Goal: Transaction & Acquisition: Purchase product/service

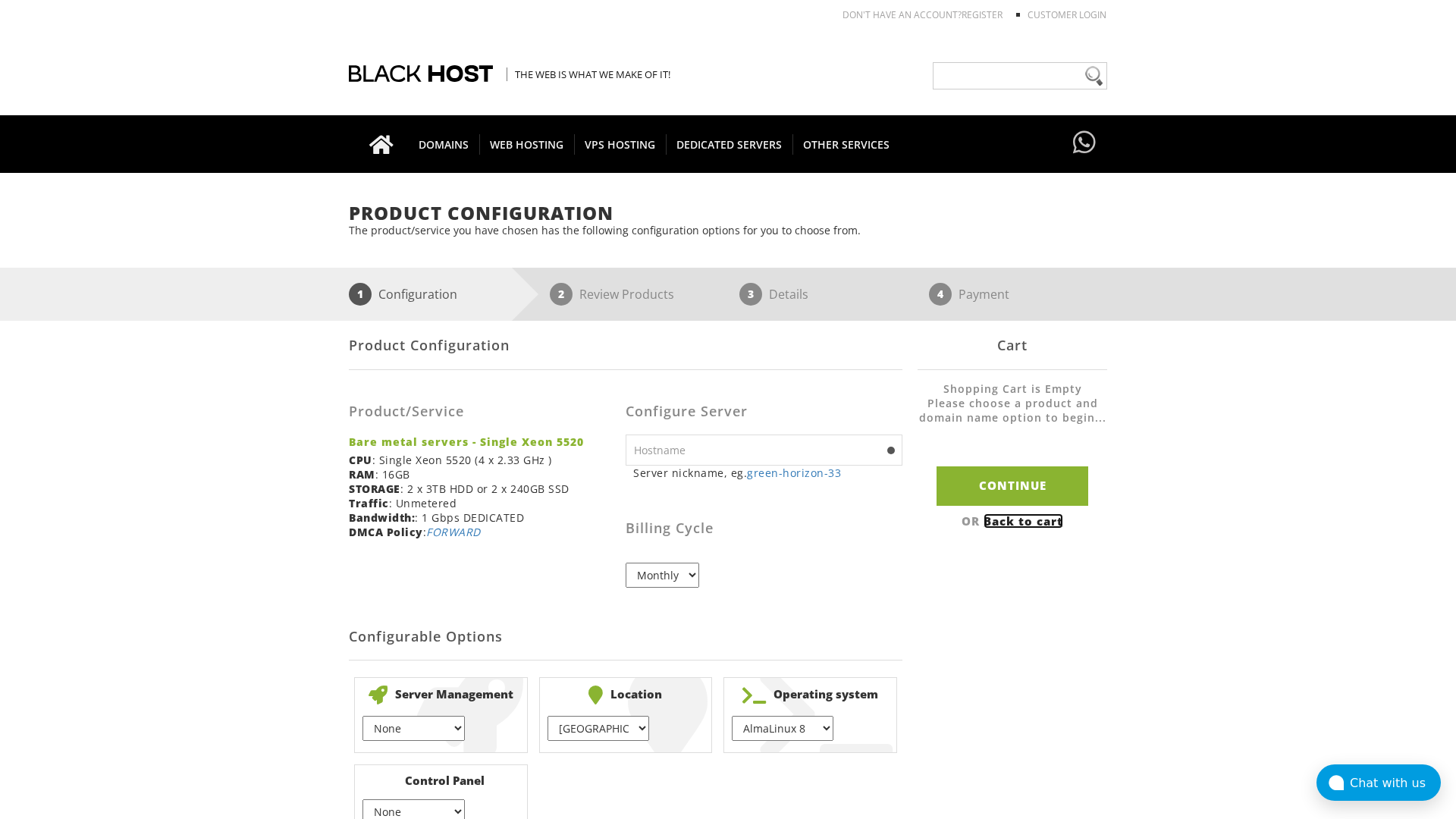
click at [1025, 520] on link "Back to cart" at bounding box center [1023, 521] width 79 height 15
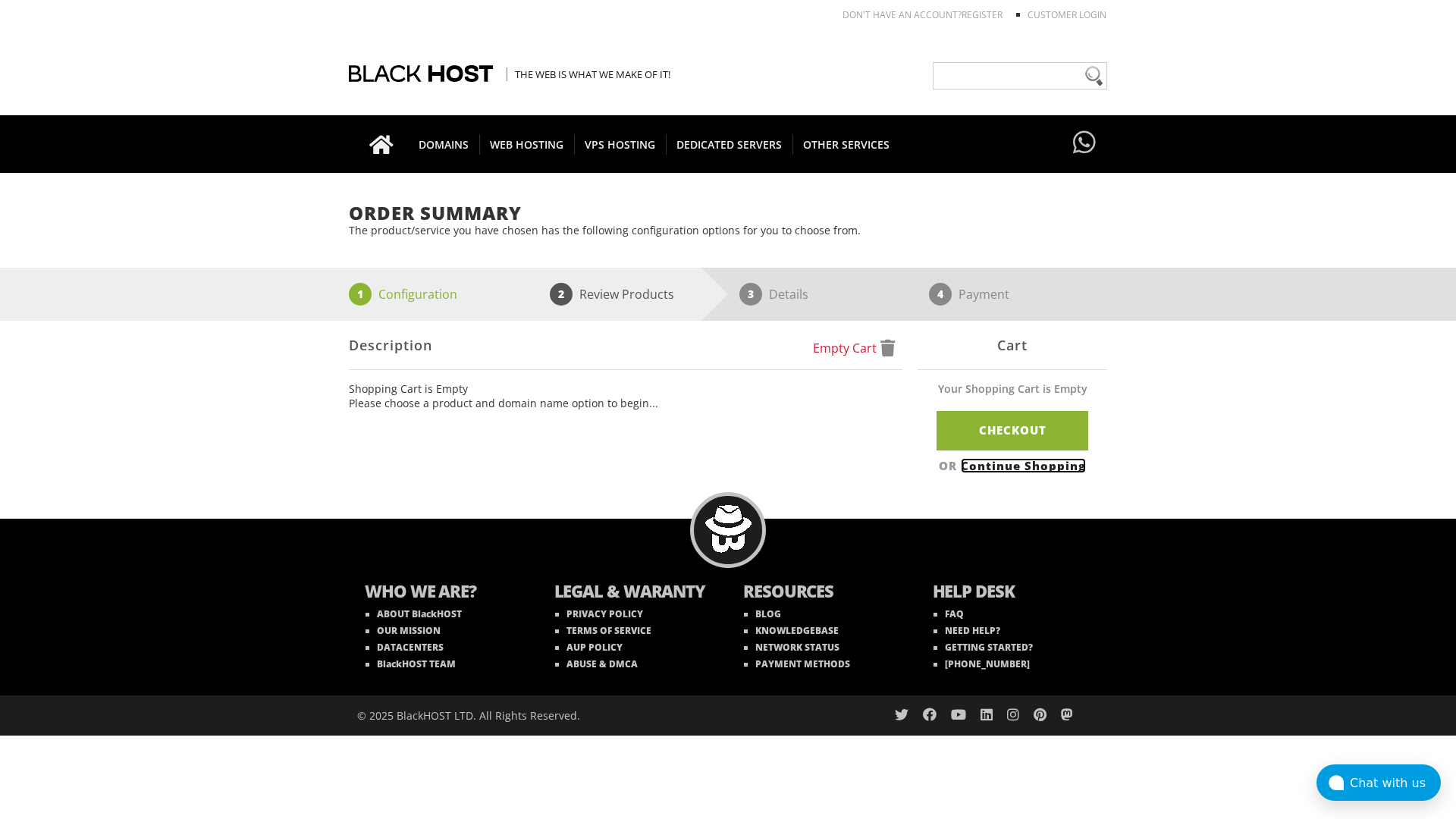
click at [1025, 465] on link "Continue Shopping" at bounding box center [1023, 465] width 125 height 15
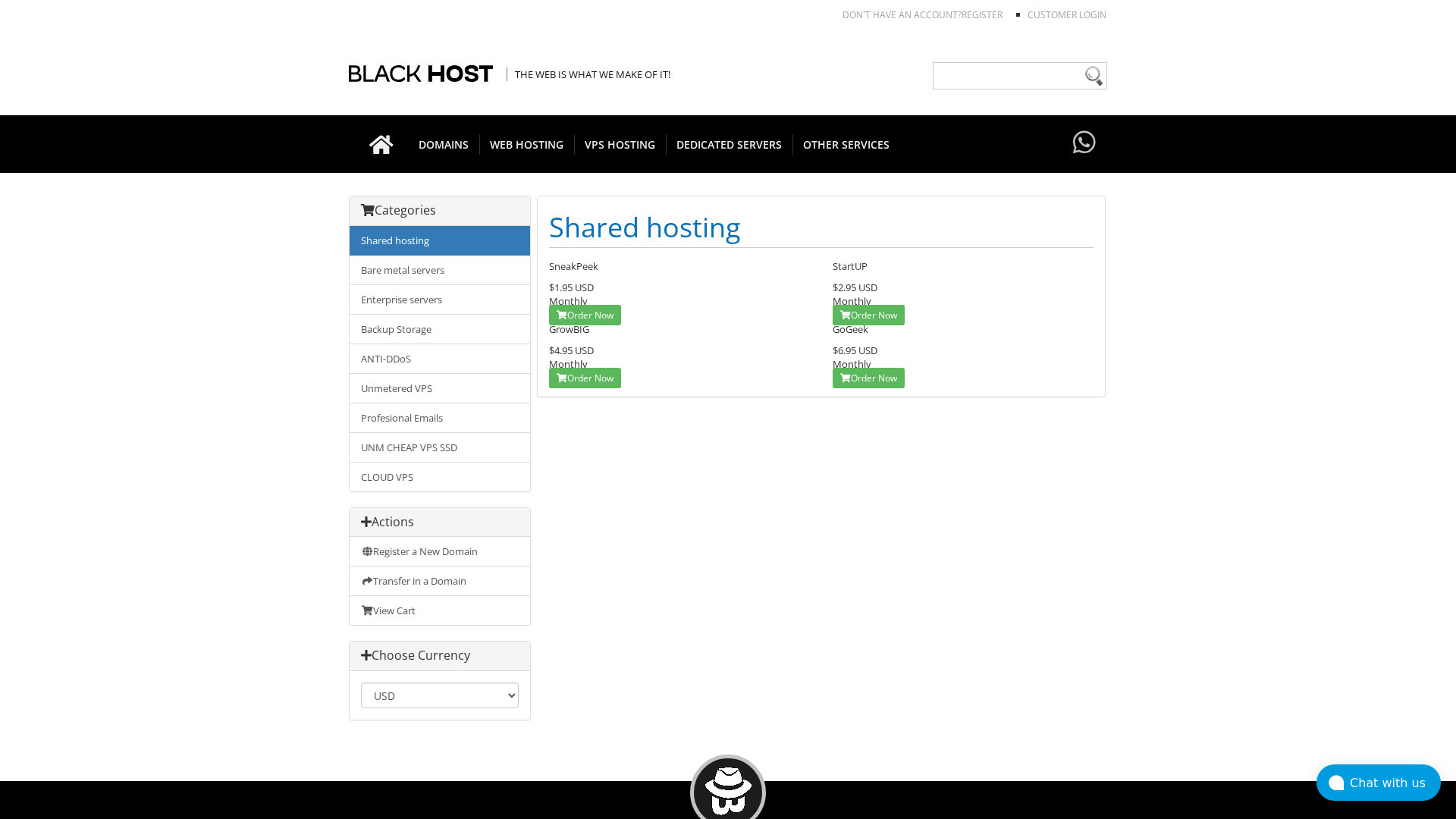
click at [440, 240] on link "Shared hosting" at bounding box center [440, 241] width 181 height 30
